Goal: Information Seeking & Learning: Get advice/opinions

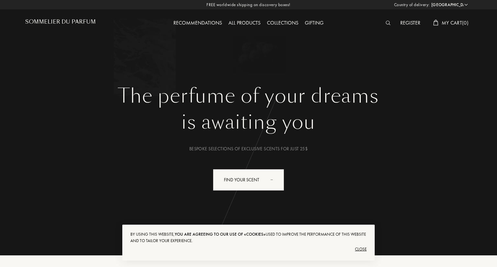
select select "US"
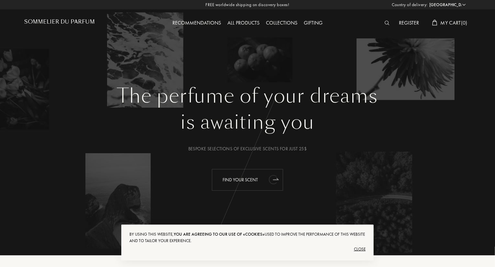
click at [270, 179] on icon "animation" at bounding box center [273, 179] width 8 height 9
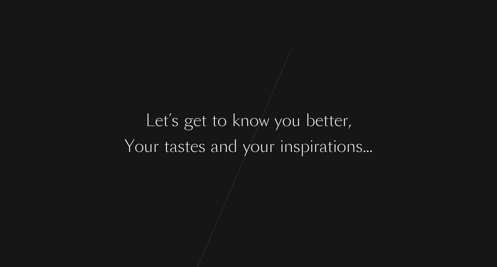
click at [268, 133] on div "L e t ’ s g e t t o k n o w y o u b e t t e r , Y o u r t a s t e s a n d y o u…" at bounding box center [248, 133] width 497 height 267
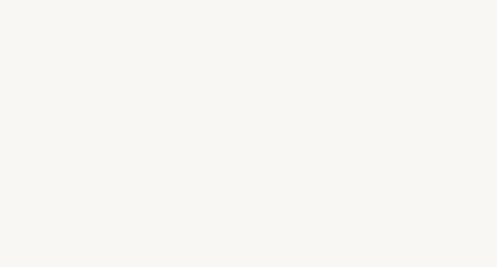
click at [241, 123] on div "n" at bounding box center [244, 121] width 9 height 24
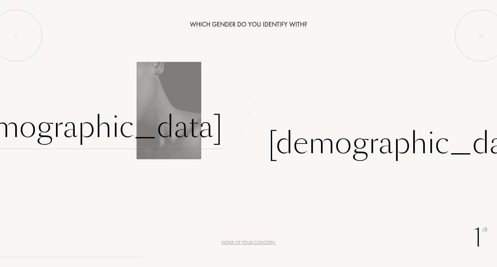
click at [197, 126] on div "[DEMOGRAPHIC_DATA]" at bounding box center [87, 127] width 270 height 44
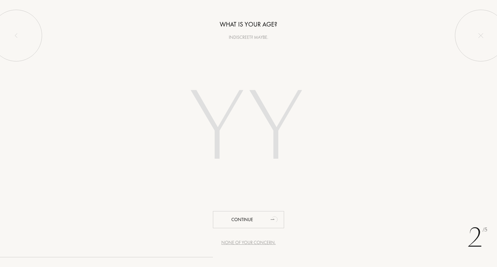
click at [220, 119] on input "number" at bounding box center [248, 128] width 184 height 131
click at [159, 120] on input "number" at bounding box center [248, 128] width 184 height 131
click at [219, 118] on input "number" at bounding box center [248, 128] width 184 height 131
click at [270, 123] on input "number" at bounding box center [248, 128] width 184 height 131
click at [224, 104] on input "number" at bounding box center [248, 128] width 184 height 131
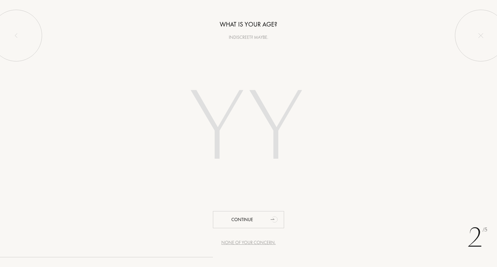
click at [275, 122] on input "number" at bounding box center [248, 128] width 184 height 131
click at [151, 122] on div at bounding box center [248, 128] width 497 height 131
drag, startPoint x: 223, startPoint y: 122, endPoint x: 241, endPoint y: 128, distance: 18.9
click at [224, 122] on input "number" at bounding box center [248, 128] width 184 height 131
click at [272, 125] on input "number" at bounding box center [248, 128] width 184 height 131
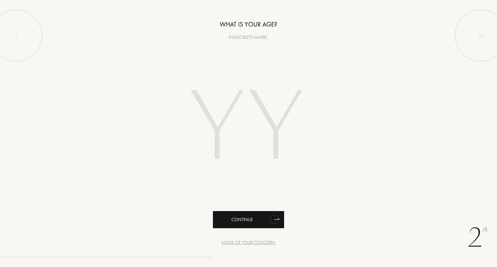
click at [260, 218] on div "Continue" at bounding box center [248, 219] width 71 height 17
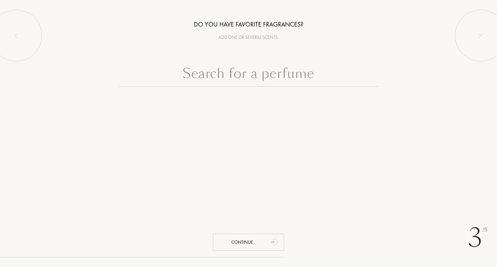
click at [256, 74] on input "text" at bounding box center [248, 74] width 259 height 23
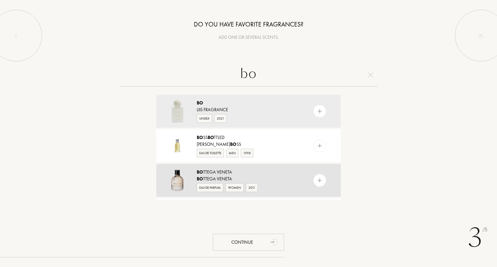
type input "bo"
click at [216, 174] on div "Bo ttega Veneta" at bounding box center [248, 172] width 103 height 7
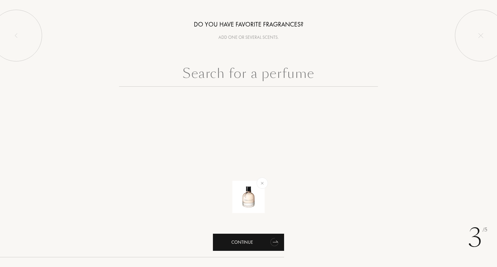
click at [255, 240] on div "Continue" at bounding box center [248, 242] width 71 height 17
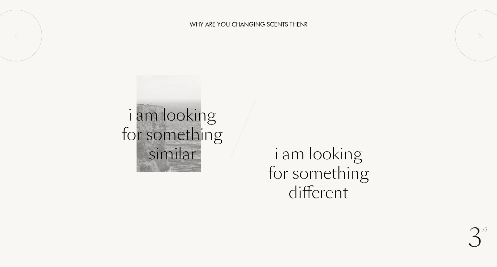
click at [170, 118] on div "I am looking for something similar" at bounding box center [172, 134] width 101 height 58
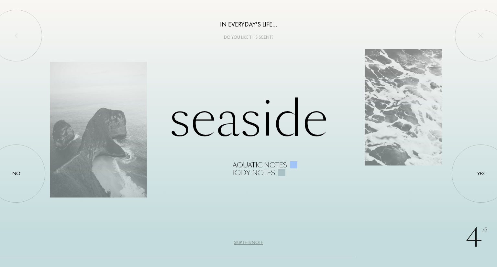
drag, startPoint x: 249, startPoint y: 243, endPoint x: 253, endPoint y: 240, distance: 4.8
click at [250, 243] on div "Skip this note" at bounding box center [248, 242] width 29 height 7
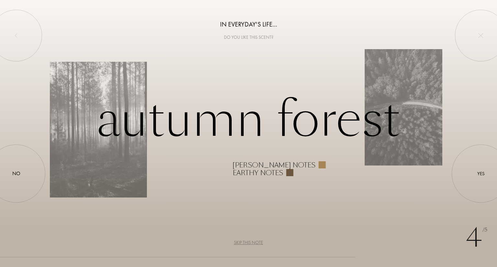
click at [262, 167] on div "[PERSON_NAME] notes" at bounding box center [273, 165] width 83 height 8
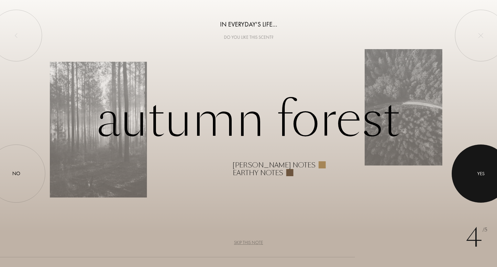
click at [476, 170] on div at bounding box center [480, 173] width 58 height 58
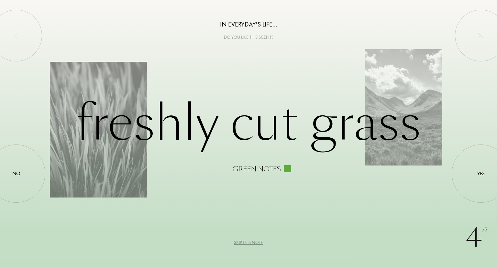
click at [251, 240] on div "Skip this note" at bounding box center [248, 242] width 29 height 7
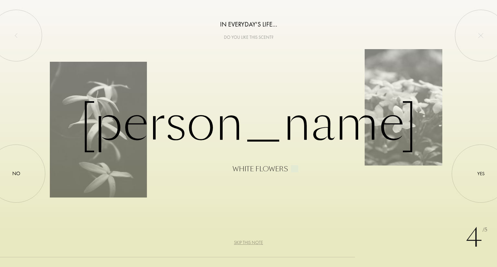
click at [251, 244] on div "Skip this note" at bounding box center [248, 242] width 29 height 7
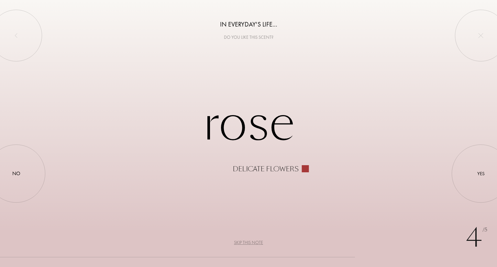
click at [249, 242] on div "Skip this note" at bounding box center [248, 242] width 29 height 7
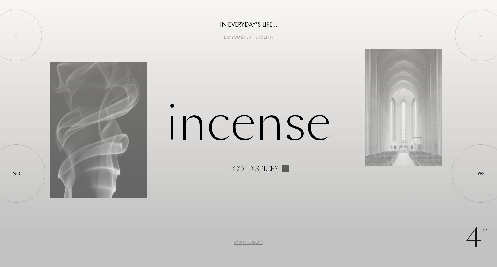
click at [250, 241] on div "Skip this note" at bounding box center [248, 242] width 29 height 7
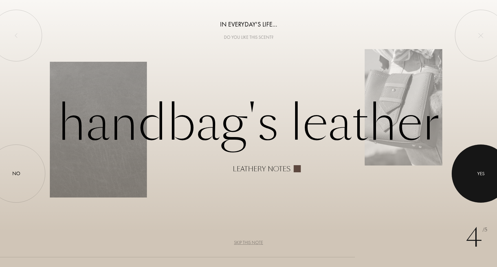
click at [484, 170] on div at bounding box center [480, 173] width 58 height 58
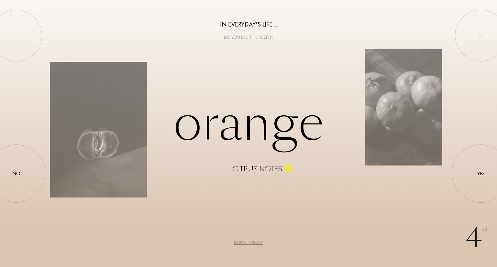
click at [246, 243] on div "Skip this note" at bounding box center [248, 242] width 29 height 7
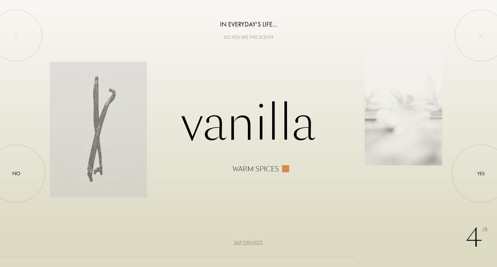
click at [246, 243] on div "Skip this note" at bounding box center [248, 242] width 29 height 7
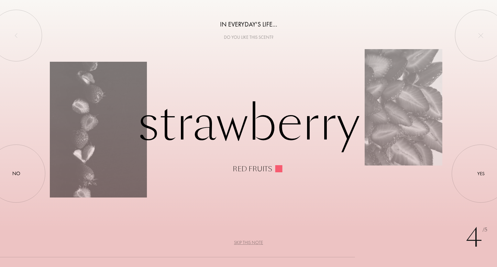
click at [246, 243] on div "Skip this note" at bounding box center [248, 242] width 29 height 7
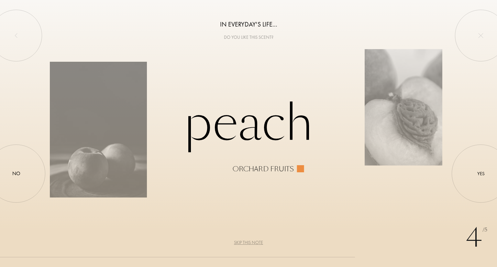
click at [246, 242] on div "Skip this note" at bounding box center [248, 242] width 29 height 7
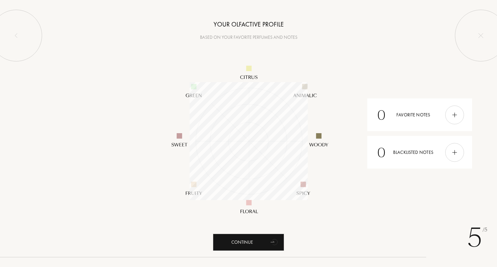
scroll to position [118, 118]
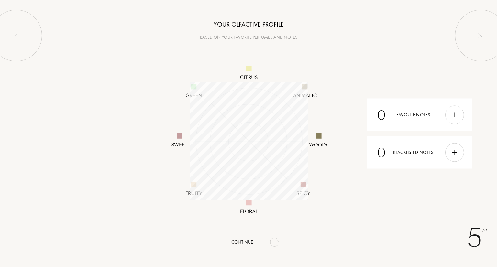
click at [279, 240] on icon "animation" at bounding box center [274, 241] width 13 height 13
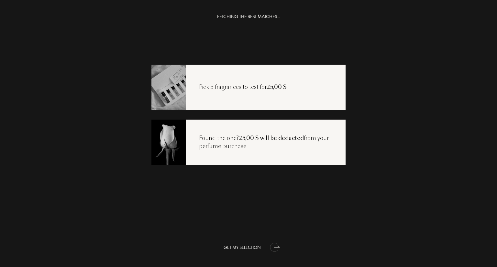
click at [251, 246] on div "Get my selection" at bounding box center [248, 247] width 71 height 17
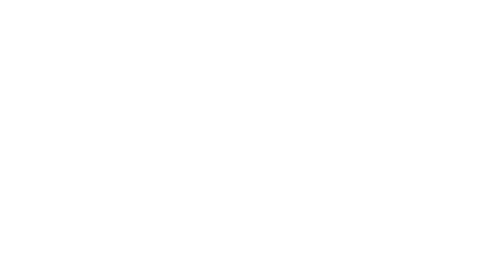
select select "US"
